Goal: Task Accomplishment & Management: Manage account settings

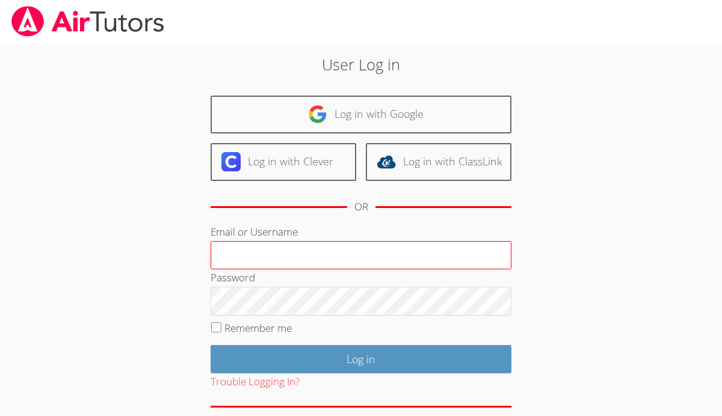
click at [223, 253] on input "Email or Username" at bounding box center [361, 255] width 301 height 29
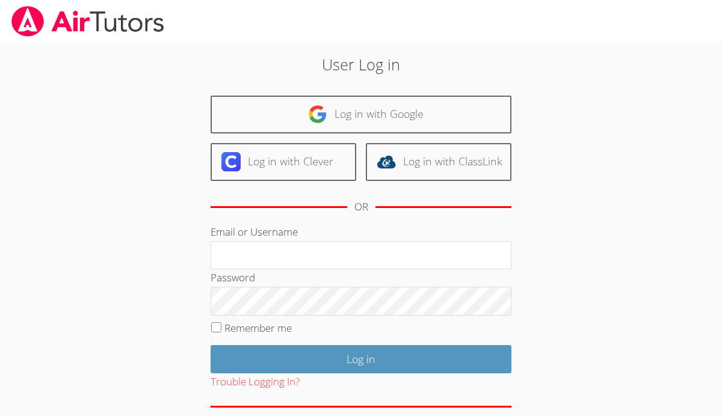
type input "[EMAIL_ADDRESS][DOMAIN_NAME]"
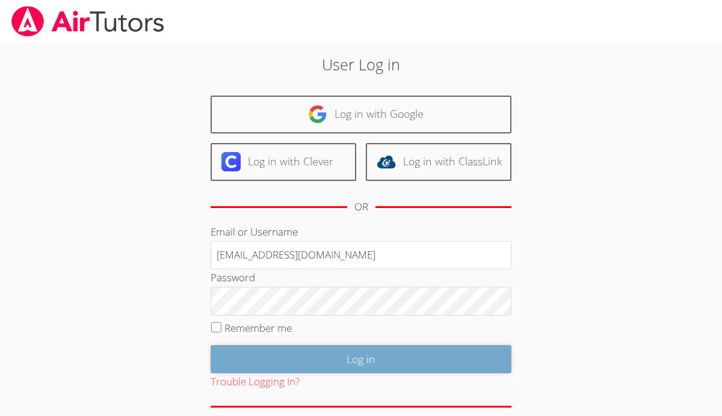
click at [296, 360] on input "Log in" at bounding box center [361, 359] width 301 height 28
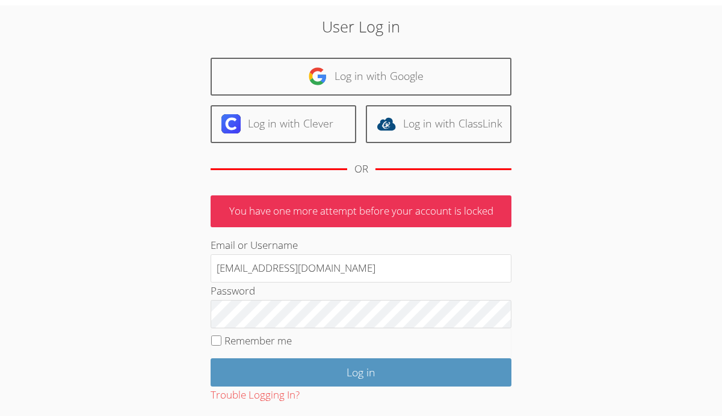
scroll to position [54, 0]
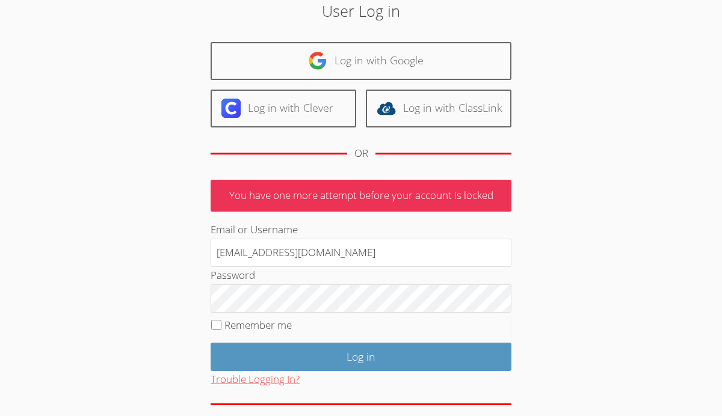
click at [268, 384] on button "Trouble Logging In?" at bounding box center [255, 379] width 89 height 17
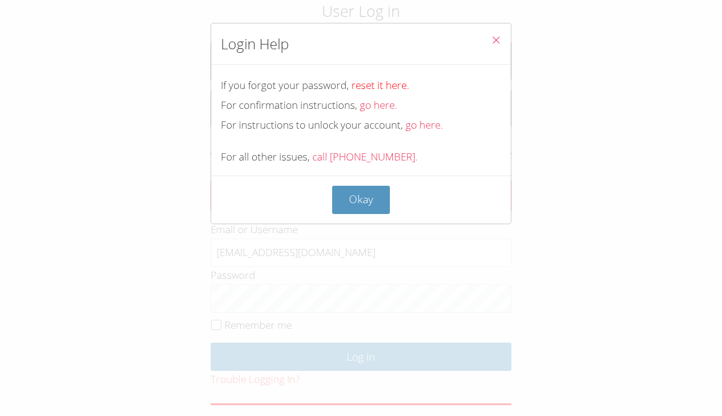
click at [392, 87] on link "reset it here." at bounding box center [380, 85] width 58 height 14
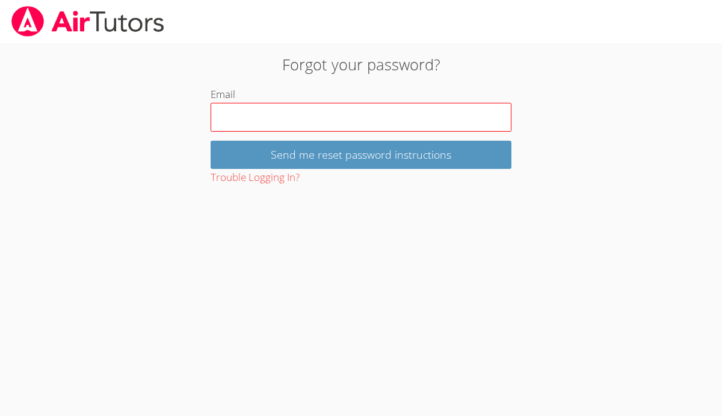
click at [342, 125] on input "Email" at bounding box center [361, 117] width 301 height 29
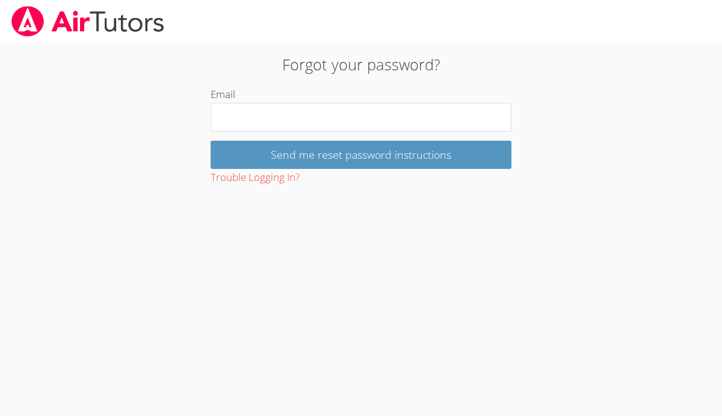
type input "Anastasiaya2010@gmail.com"
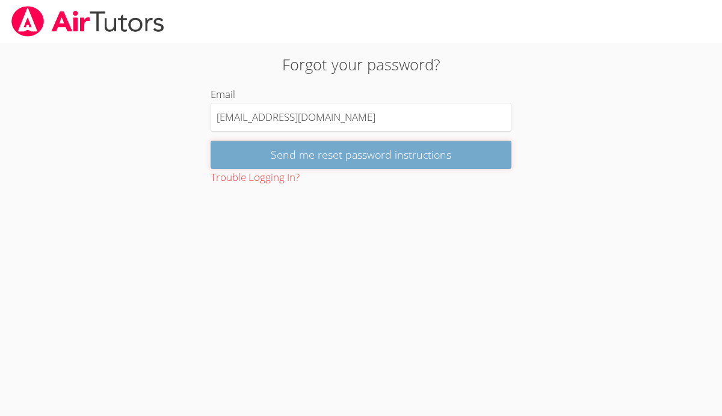
click at [332, 160] on input "Send me reset password instructions" at bounding box center [361, 155] width 301 height 28
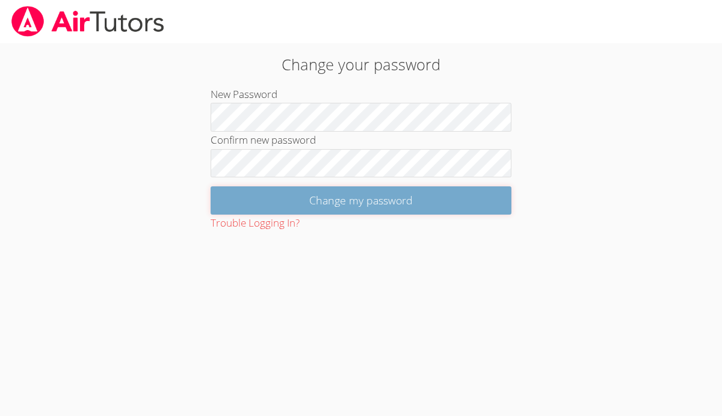
click at [385, 206] on input "Change my password" at bounding box center [361, 201] width 301 height 28
click at [304, 204] on input "Change my password" at bounding box center [361, 201] width 301 height 28
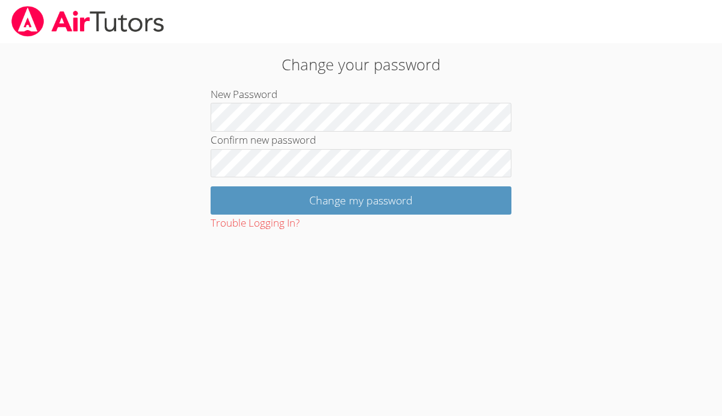
click at [114, 8] on img at bounding box center [87, 21] width 155 height 31
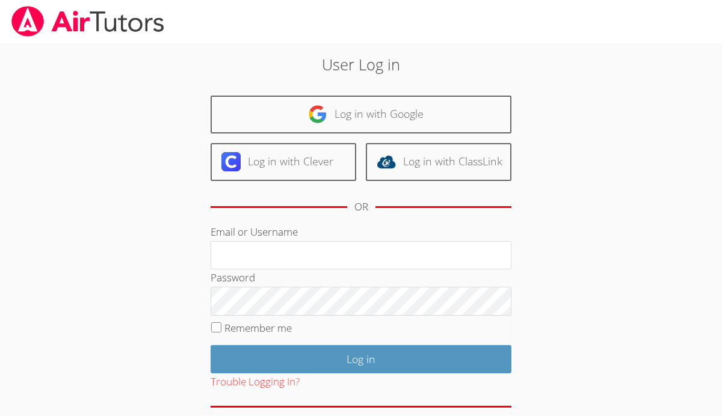
type input "anastasiaya2010@gmail.com"
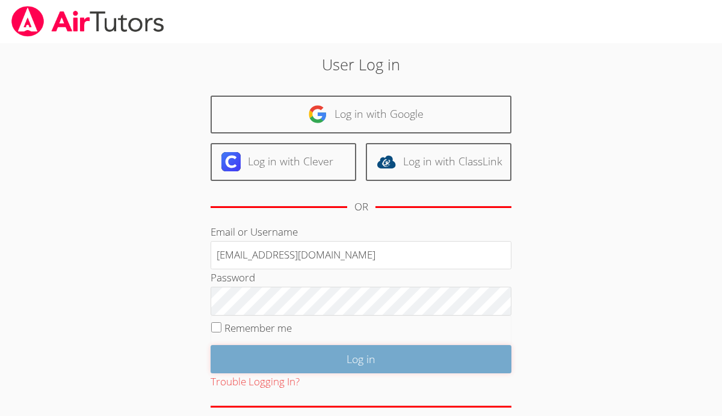
click at [270, 360] on input "Log in" at bounding box center [361, 359] width 301 height 28
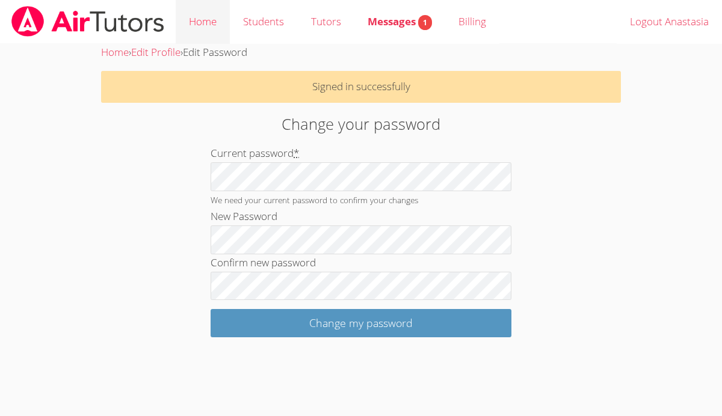
click at [217, 29] on link "Home" at bounding box center [203, 22] width 54 height 44
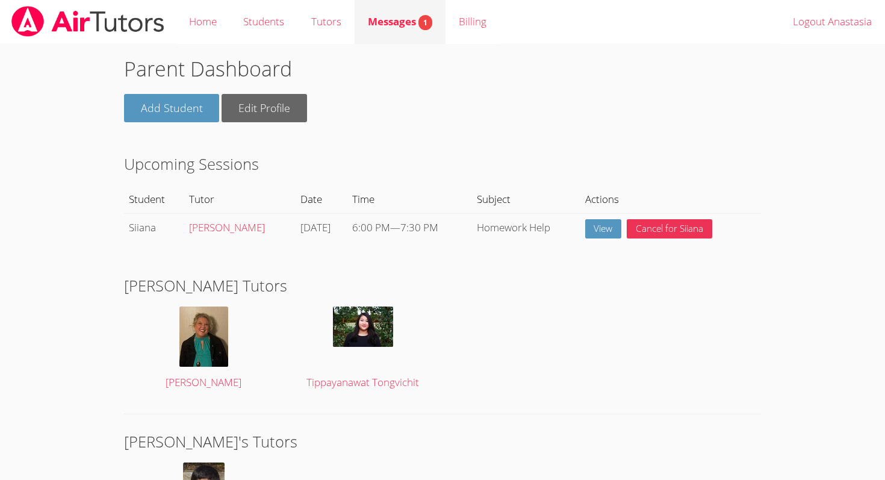
click at [386, 26] on span "Messages 1" at bounding box center [400, 21] width 64 height 14
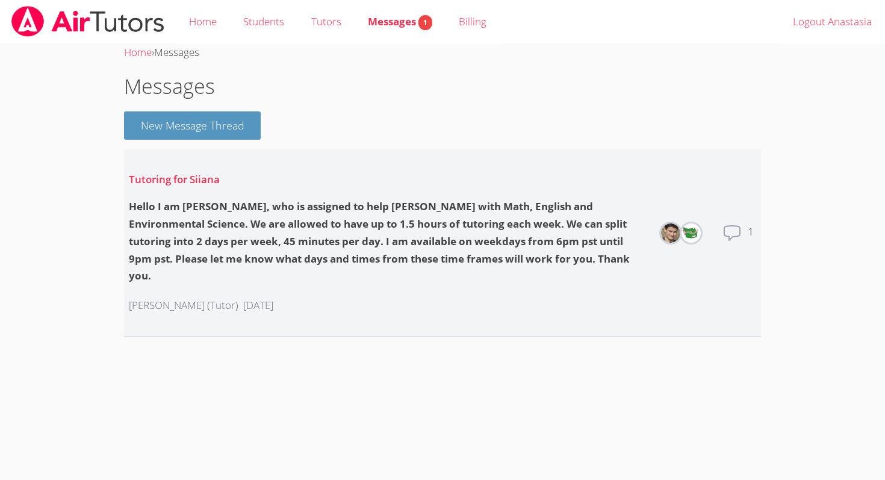
click at [323, 248] on div "Hello I am David, who is assigned to help Siiana with Math, English and Environ…" at bounding box center [388, 241] width 519 height 87
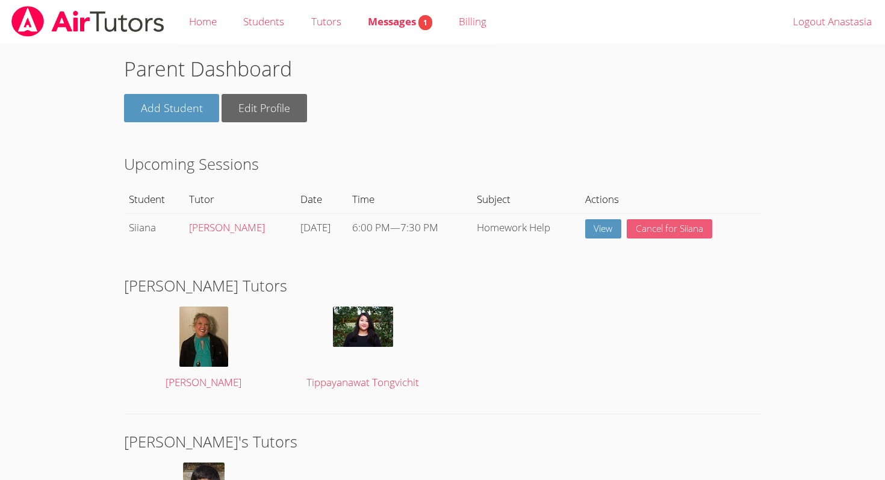
click at [669, 232] on button "Cancel for Siiana" at bounding box center [668, 229] width 85 height 20
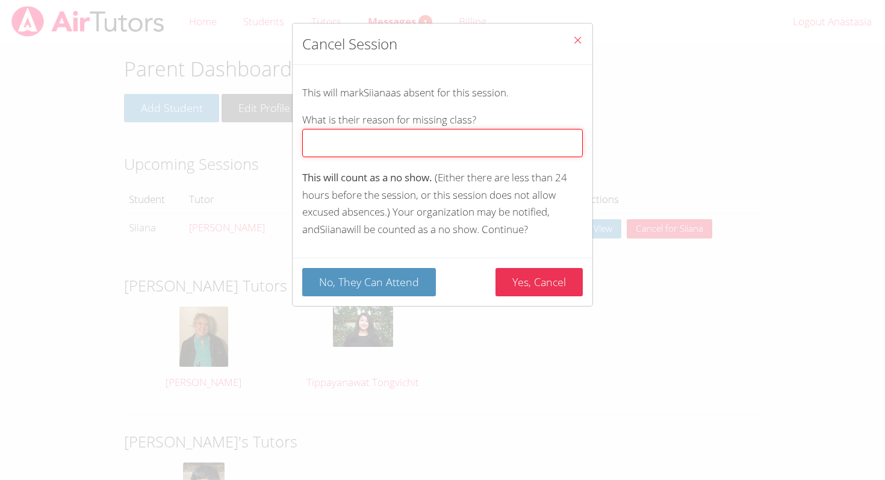
click at [404, 149] on input "What is their reason for missing class?" at bounding box center [442, 143] width 280 height 28
type input "t"
type input "s"
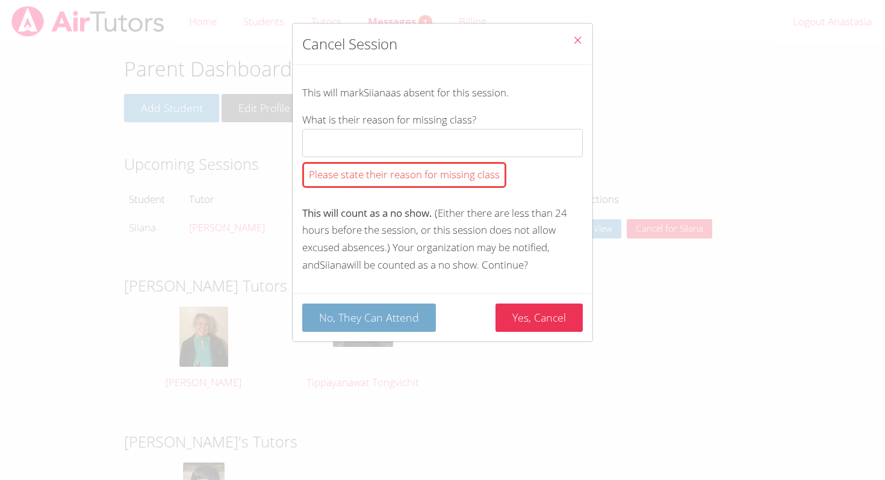
click at [360, 317] on button "No, They Can Attend" at bounding box center [369, 317] width 134 height 28
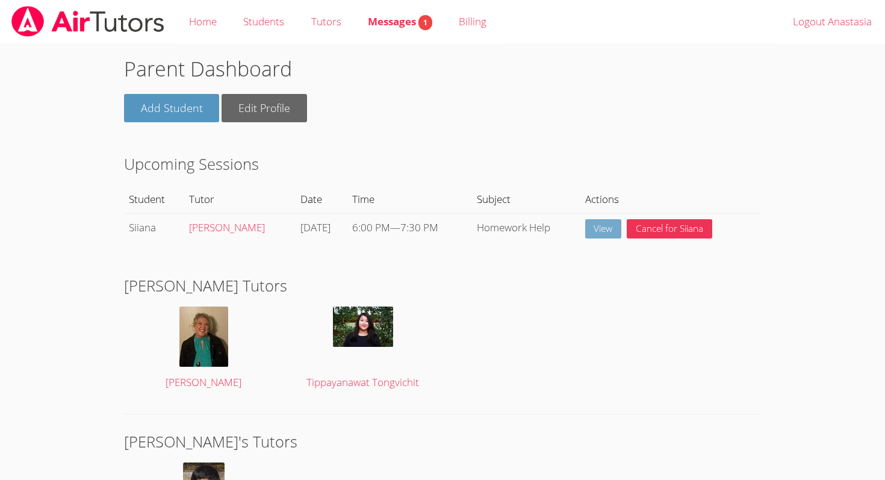
click at [608, 232] on link "View" at bounding box center [603, 229] width 37 height 20
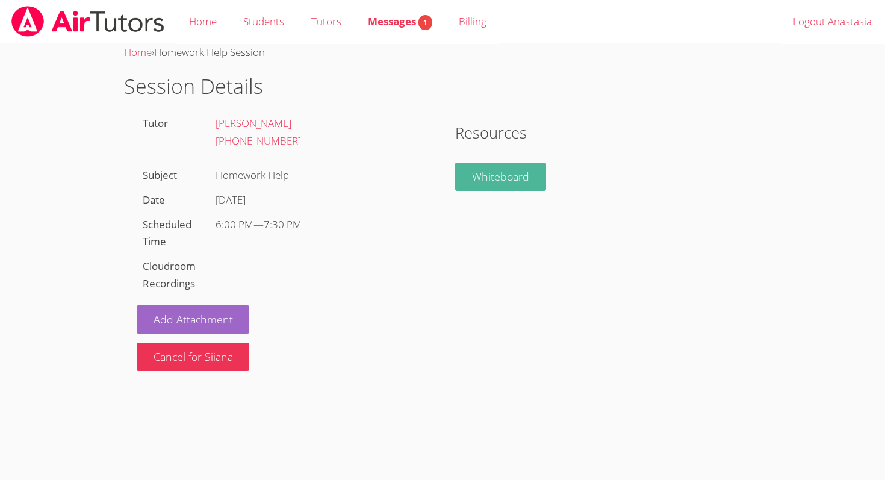
click at [497, 179] on link "Whiteboard" at bounding box center [500, 176] width 91 height 28
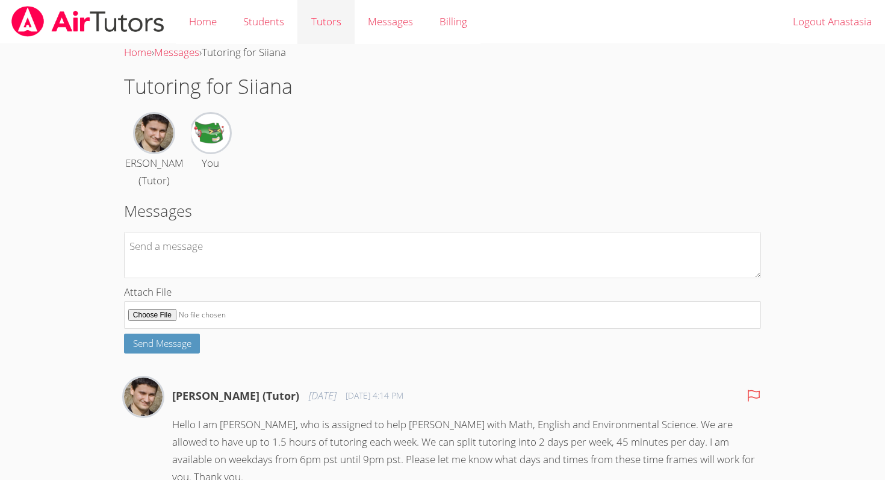
click at [324, 10] on link "Tutors" at bounding box center [325, 22] width 57 height 44
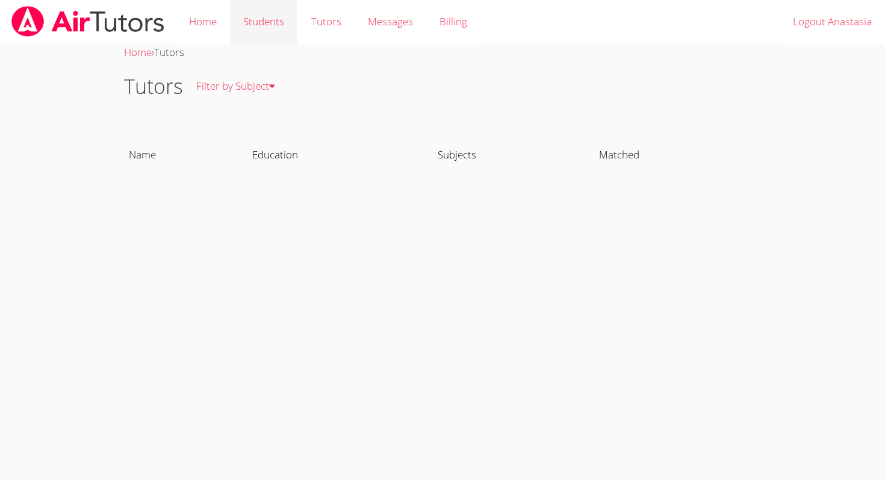
click at [273, 22] on link "Students" at bounding box center [263, 22] width 67 height 44
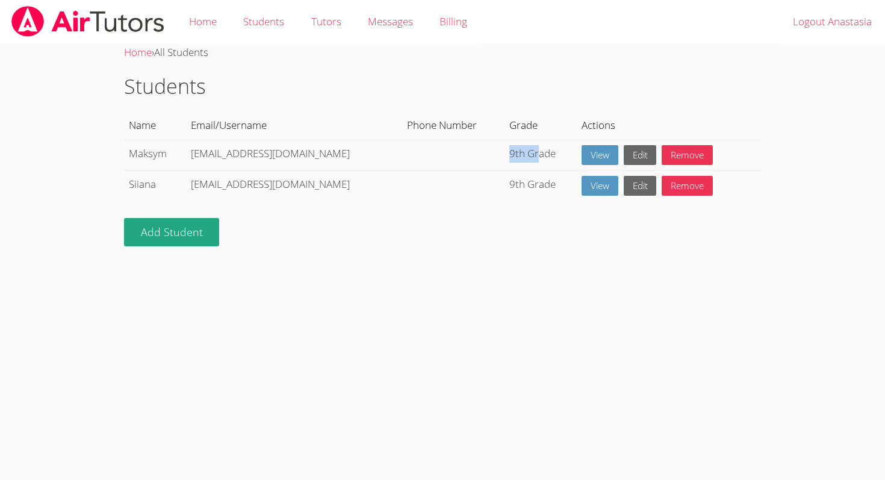
drag, startPoint x: 512, startPoint y: 150, endPoint x: 477, endPoint y: 151, distance: 35.5
click at [477, 151] on tr "Maksym [EMAIL_ADDRESS][DOMAIN_NAME] 9th Grade View Edit Remove" at bounding box center [442, 155] width 637 height 31
click at [197, 5] on link "Home" at bounding box center [203, 22] width 54 height 44
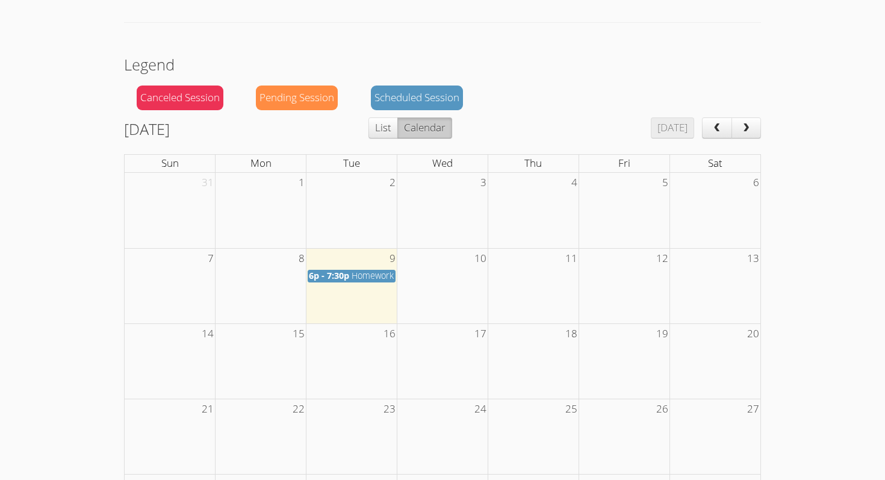
scroll to position [548, 0]
click at [362, 276] on span "Homework Help" at bounding box center [382, 274] width 63 height 11
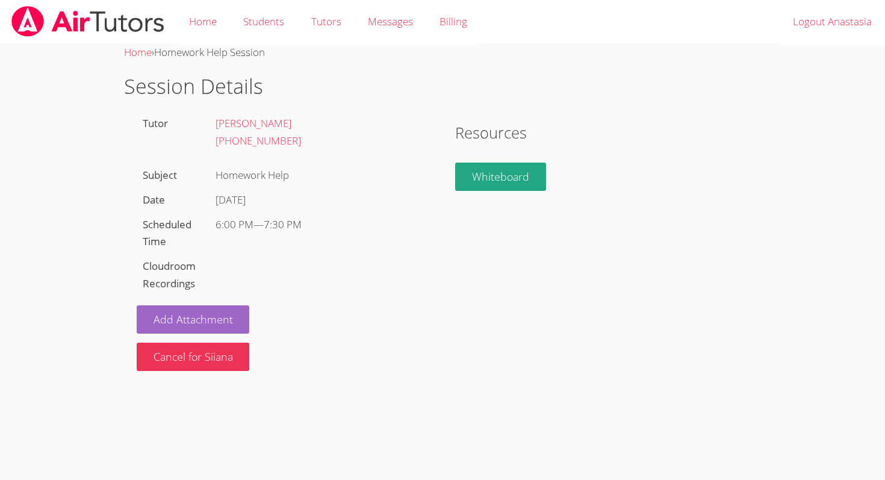
scroll to position [548, 0]
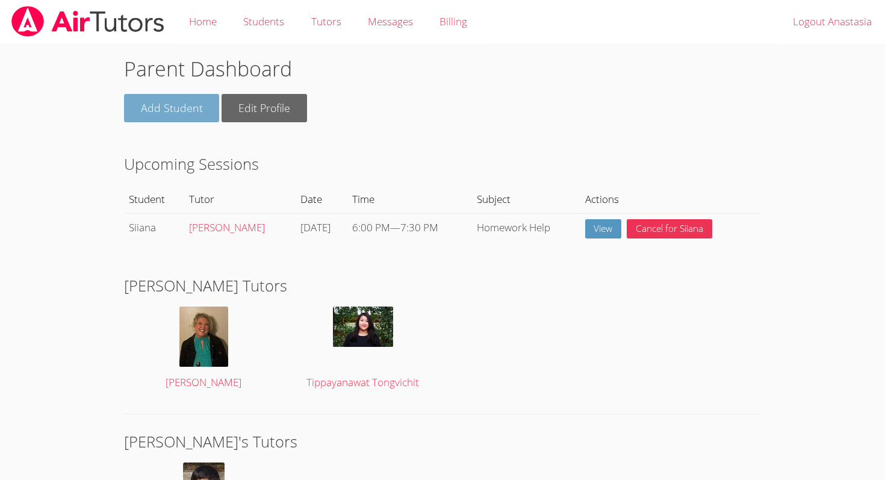
click at [185, 97] on link "Add Student" at bounding box center [172, 108] width 96 height 28
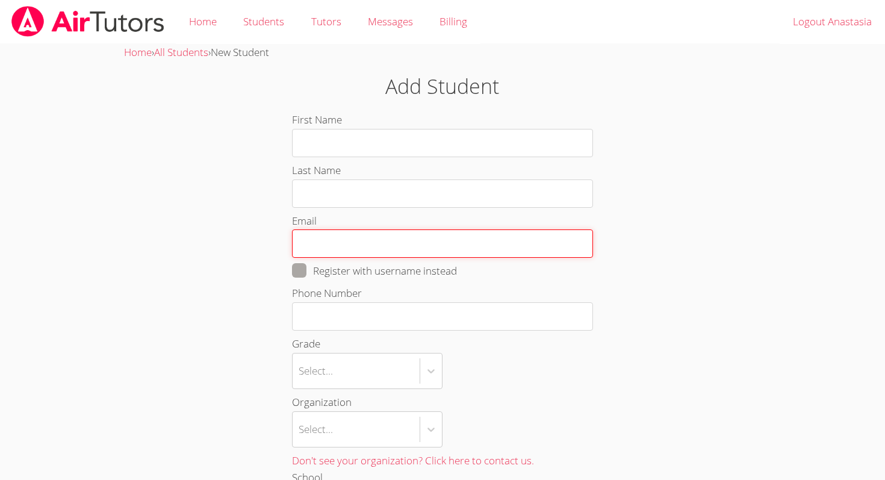
type input "[EMAIL_ADDRESS][DOMAIN_NAME]"
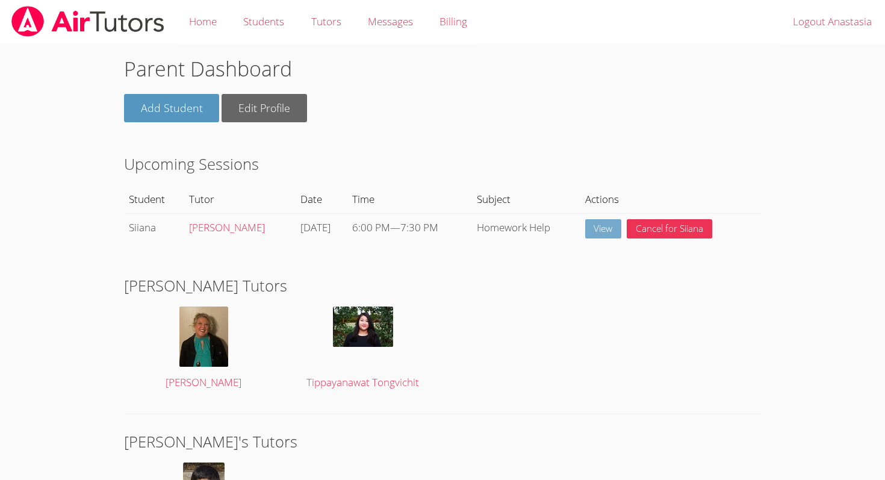
click at [610, 226] on link "View" at bounding box center [603, 229] width 37 height 20
click at [544, 312] on div "[PERSON_NAME] Tutors [PERSON_NAME]" at bounding box center [442, 336] width 637 height 125
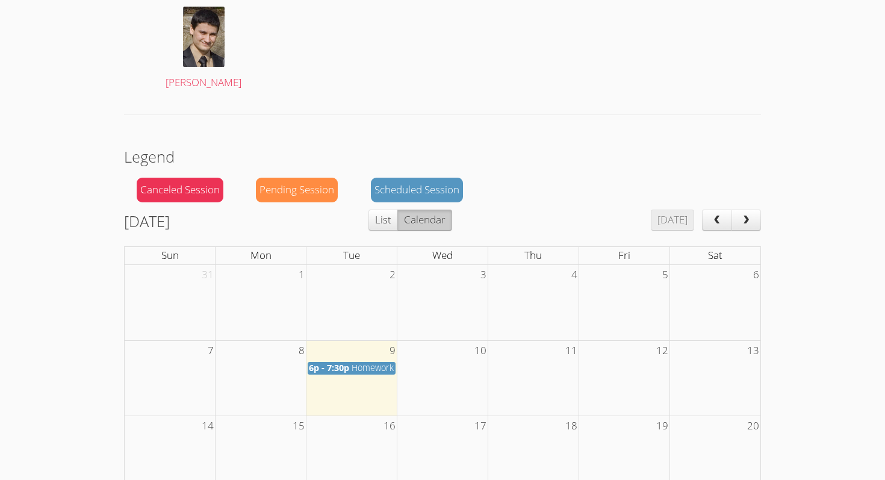
scroll to position [712, 0]
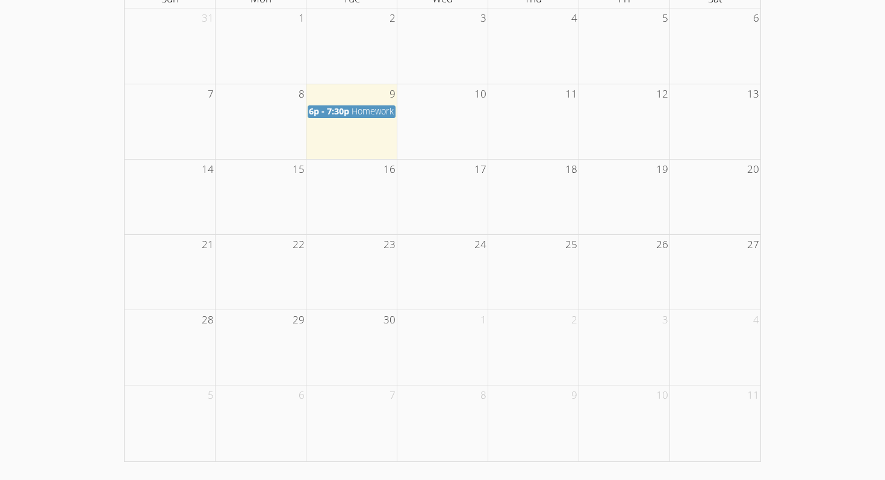
drag, startPoint x: 185, startPoint y: 479, endPoint x: 318, endPoint y: 479, distance: 133.0
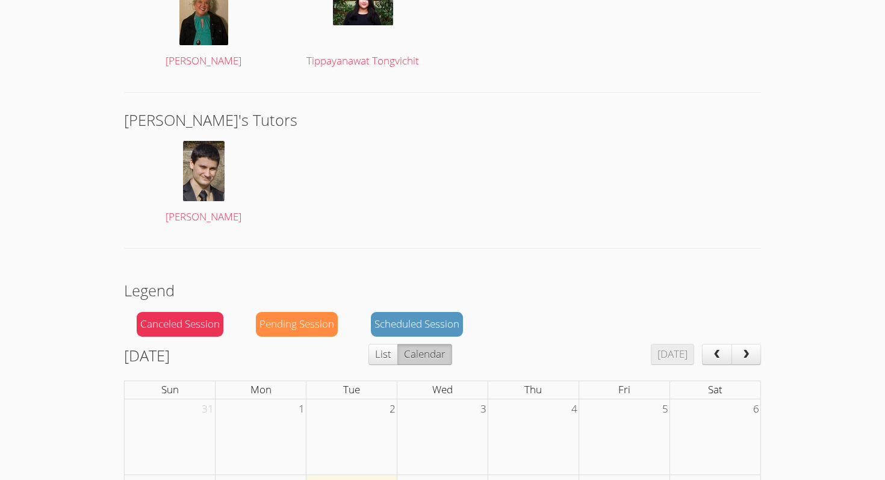
scroll to position [365, 0]
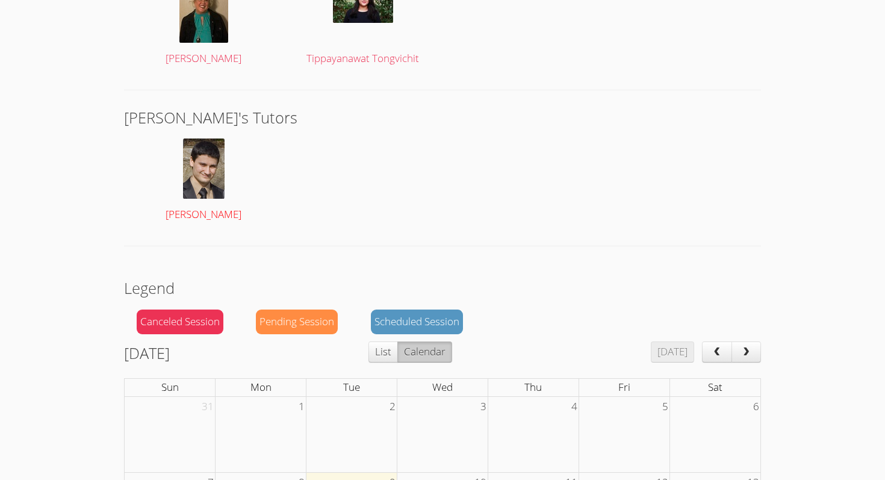
click at [205, 178] on img at bounding box center [204, 168] width 42 height 60
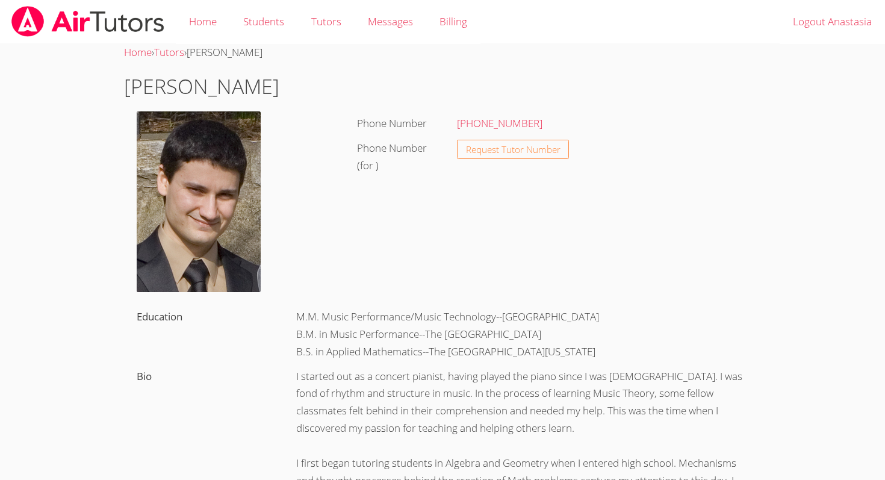
drag, startPoint x: 205, startPoint y: 178, endPoint x: 220, endPoint y: 190, distance: 19.3
click at [220, 297] on div "Education M.M. Music Performance/Music Technology--Manhattan School of Music B.…" at bounding box center [442, 455] width 637 height 317
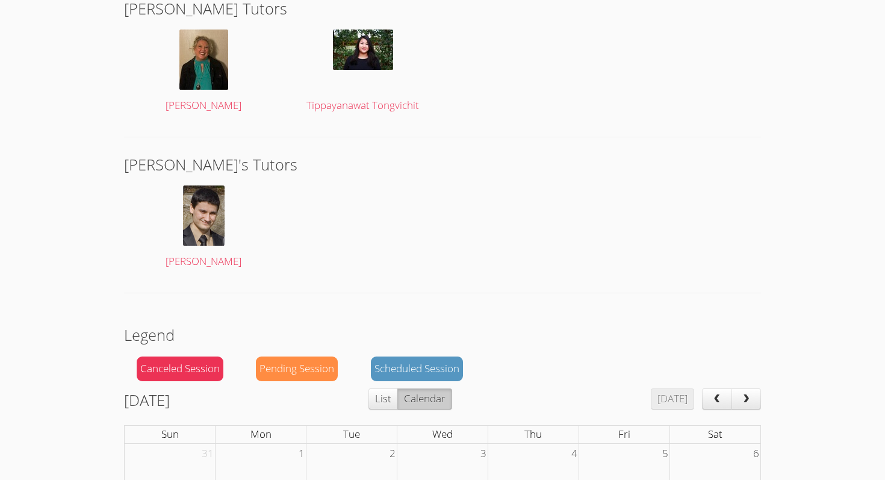
scroll to position [753, 0]
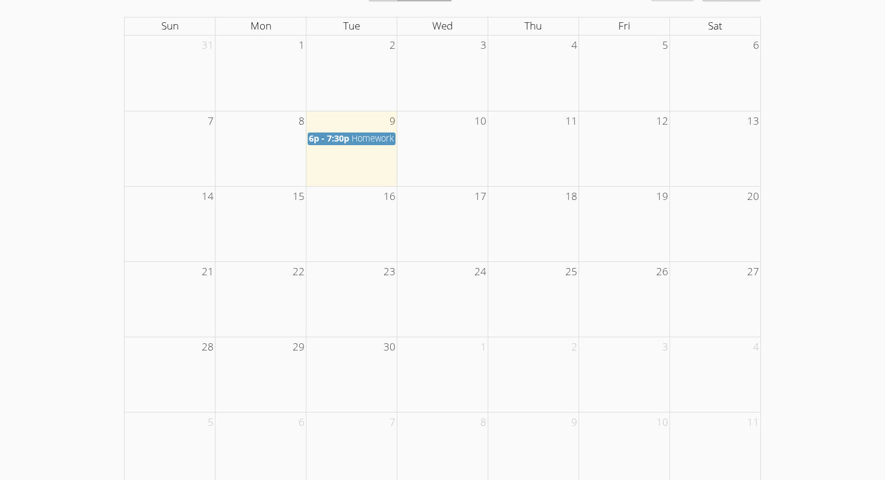
scroll to position [753, 0]
